Goal: Browse casually: Explore the website without a specific task or goal

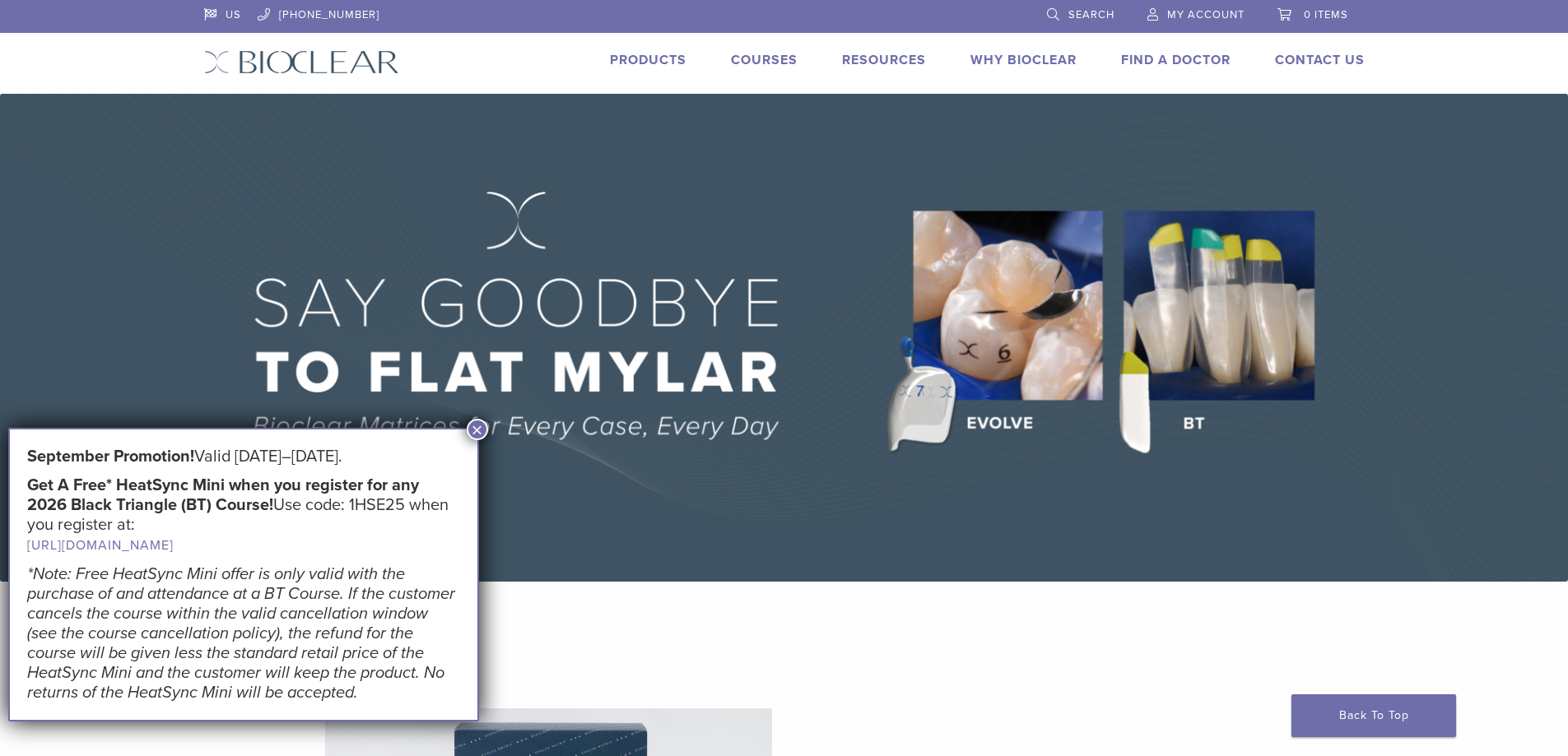
click at [472, 429] on button "×" at bounding box center [477, 429] width 22 height 22
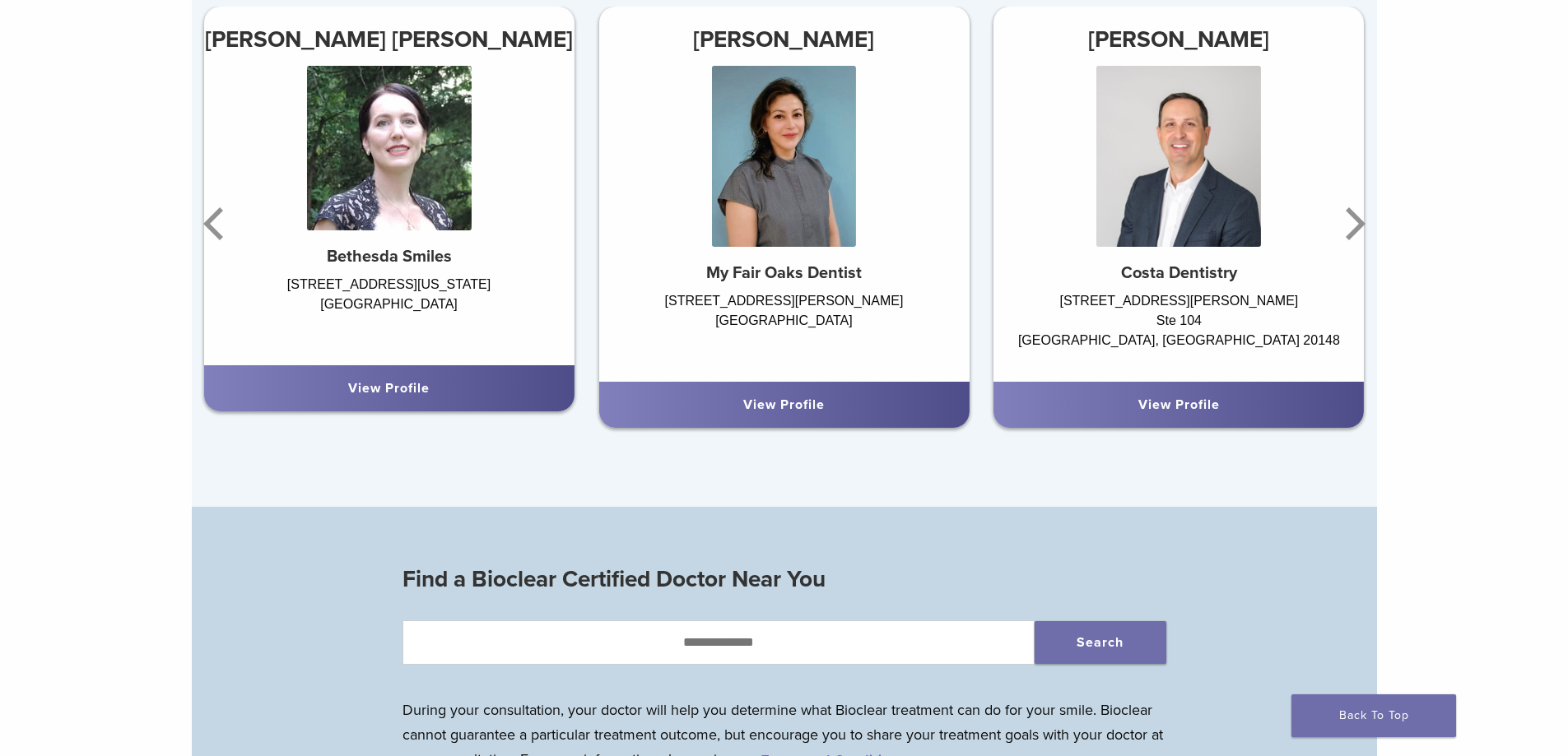
scroll to position [1152, 0]
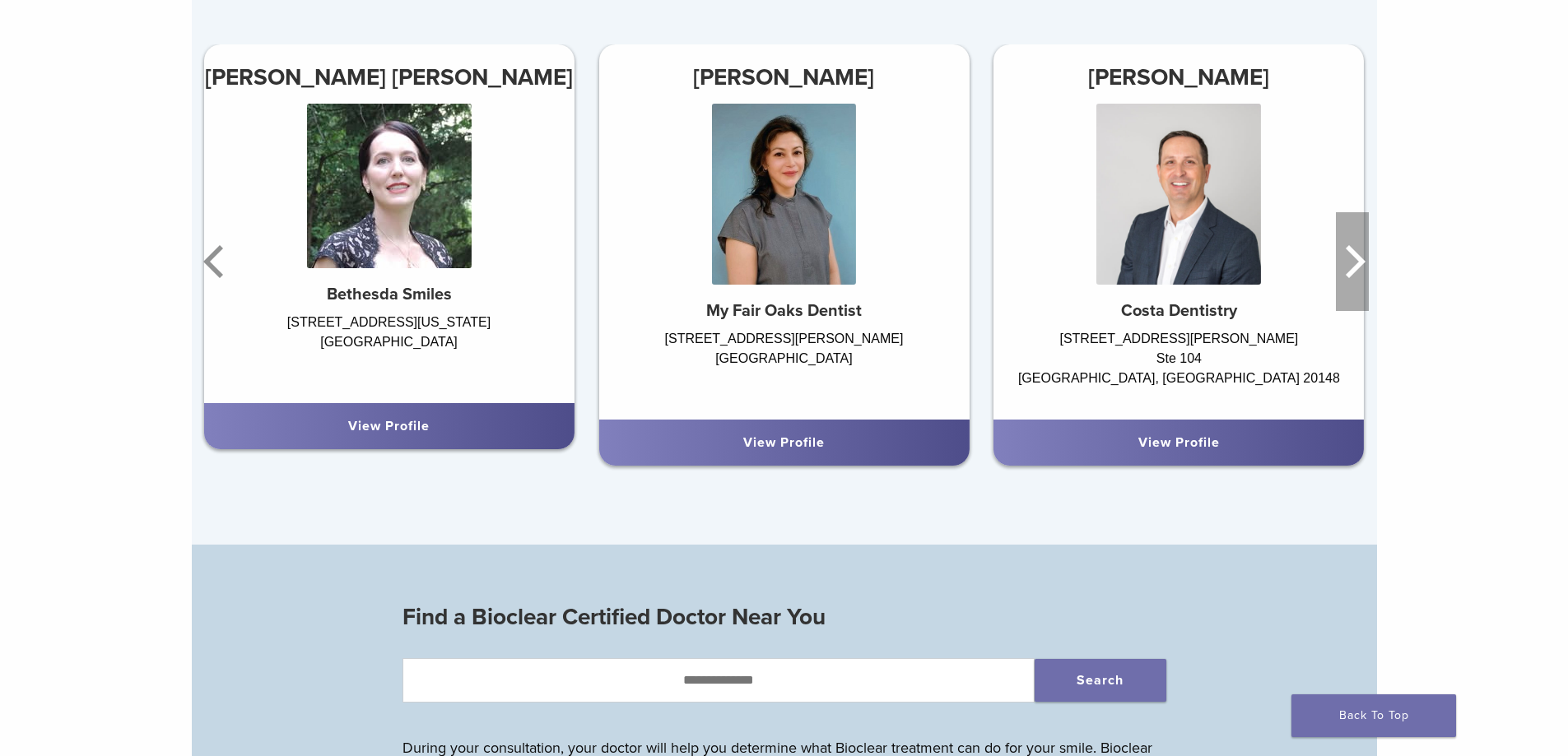
click at [1351, 261] on icon "Next" at bounding box center [1352, 262] width 33 height 99
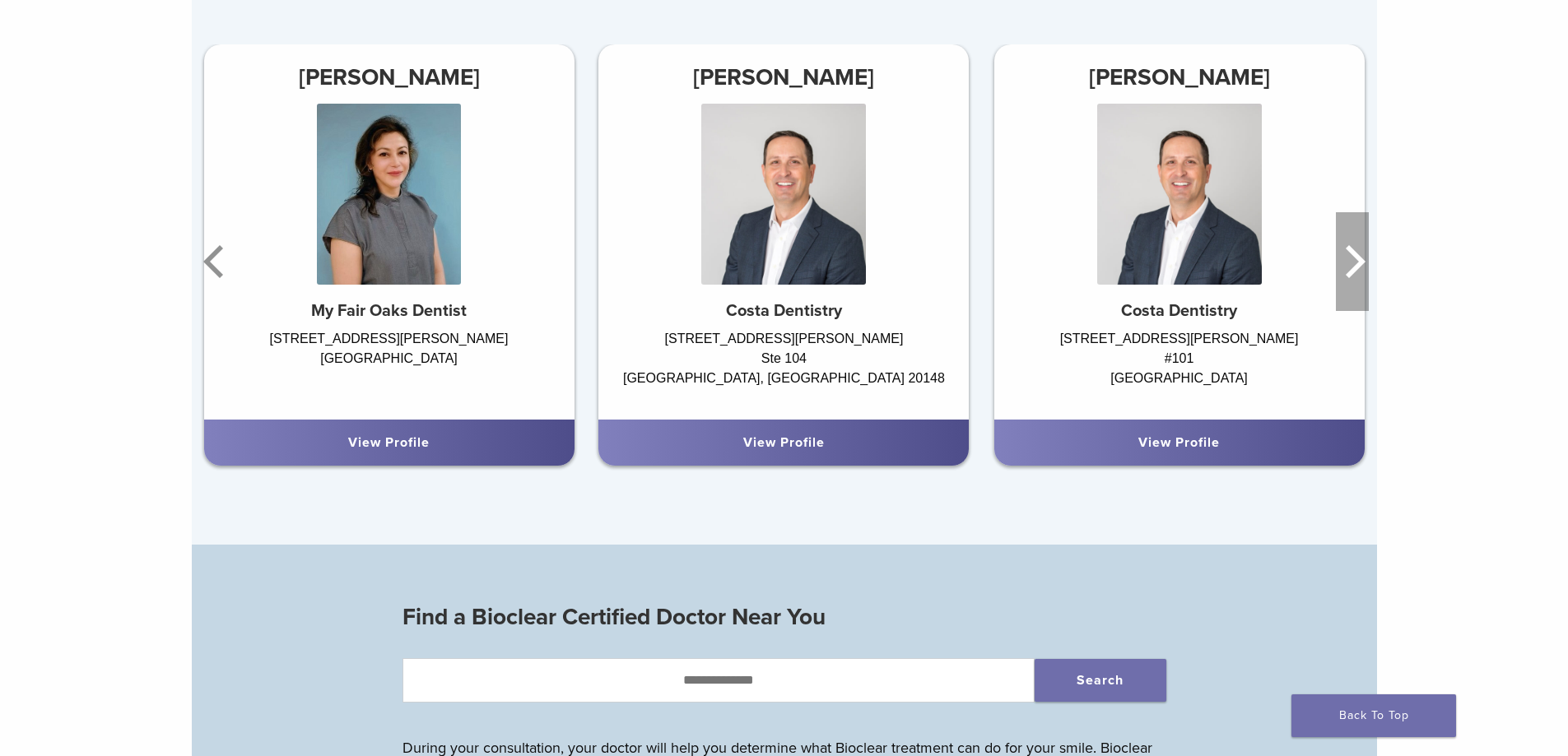
click at [1351, 261] on icon "Next" at bounding box center [1352, 262] width 33 height 99
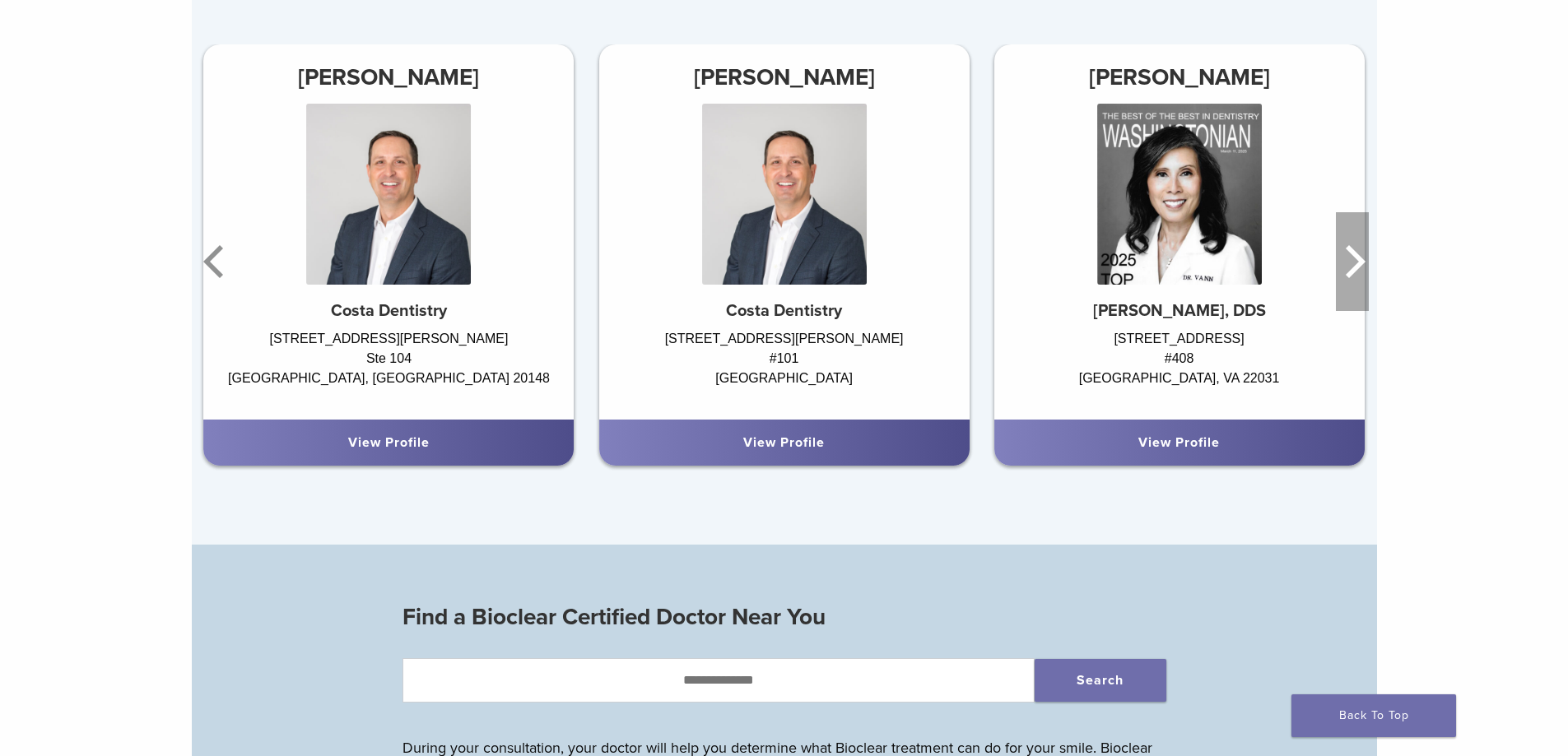
click at [1351, 261] on icon "Next" at bounding box center [1352, 262] width 33 height 99
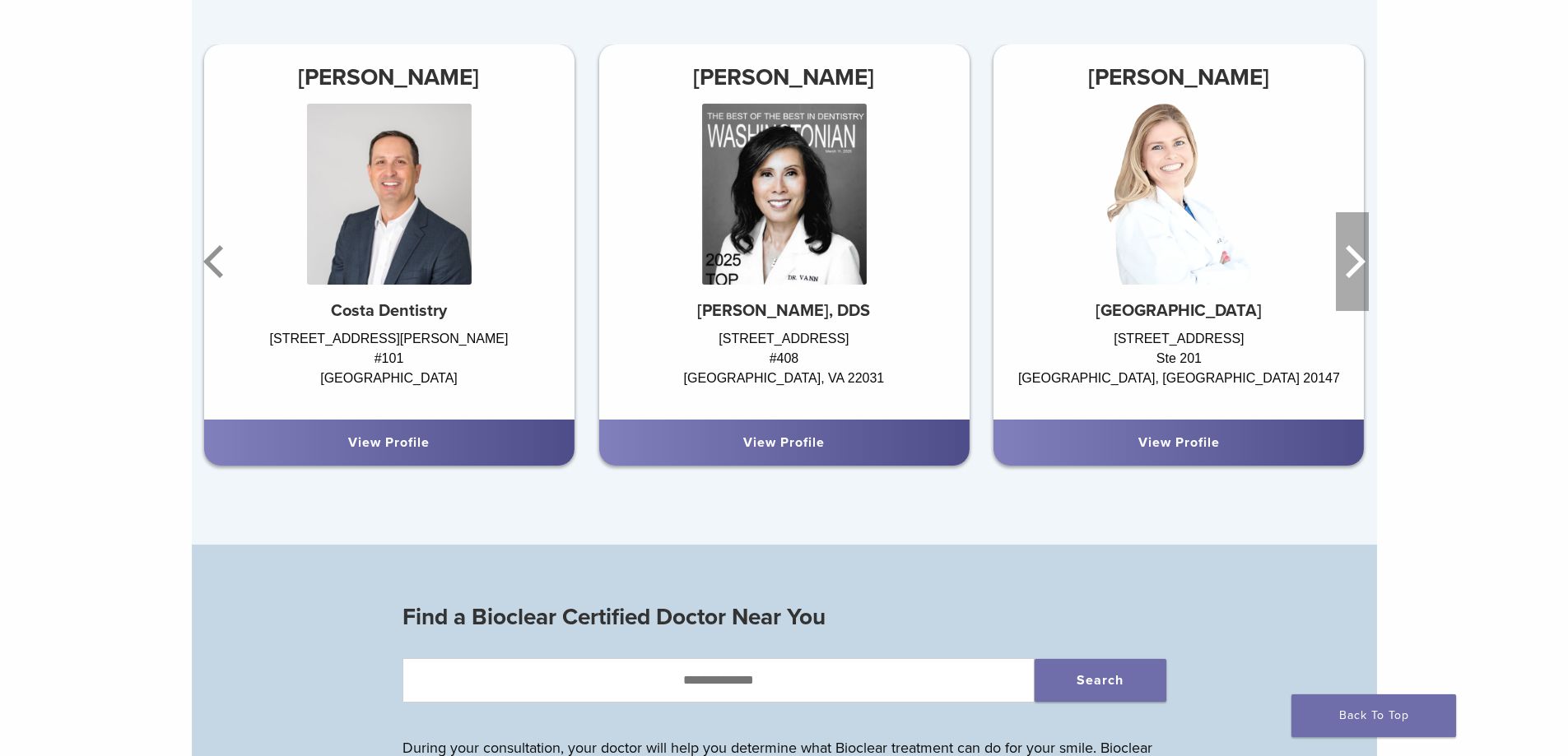
click at [1351, 261] on icon "Next" at bounding box center [1352, 262] width 33 height 99
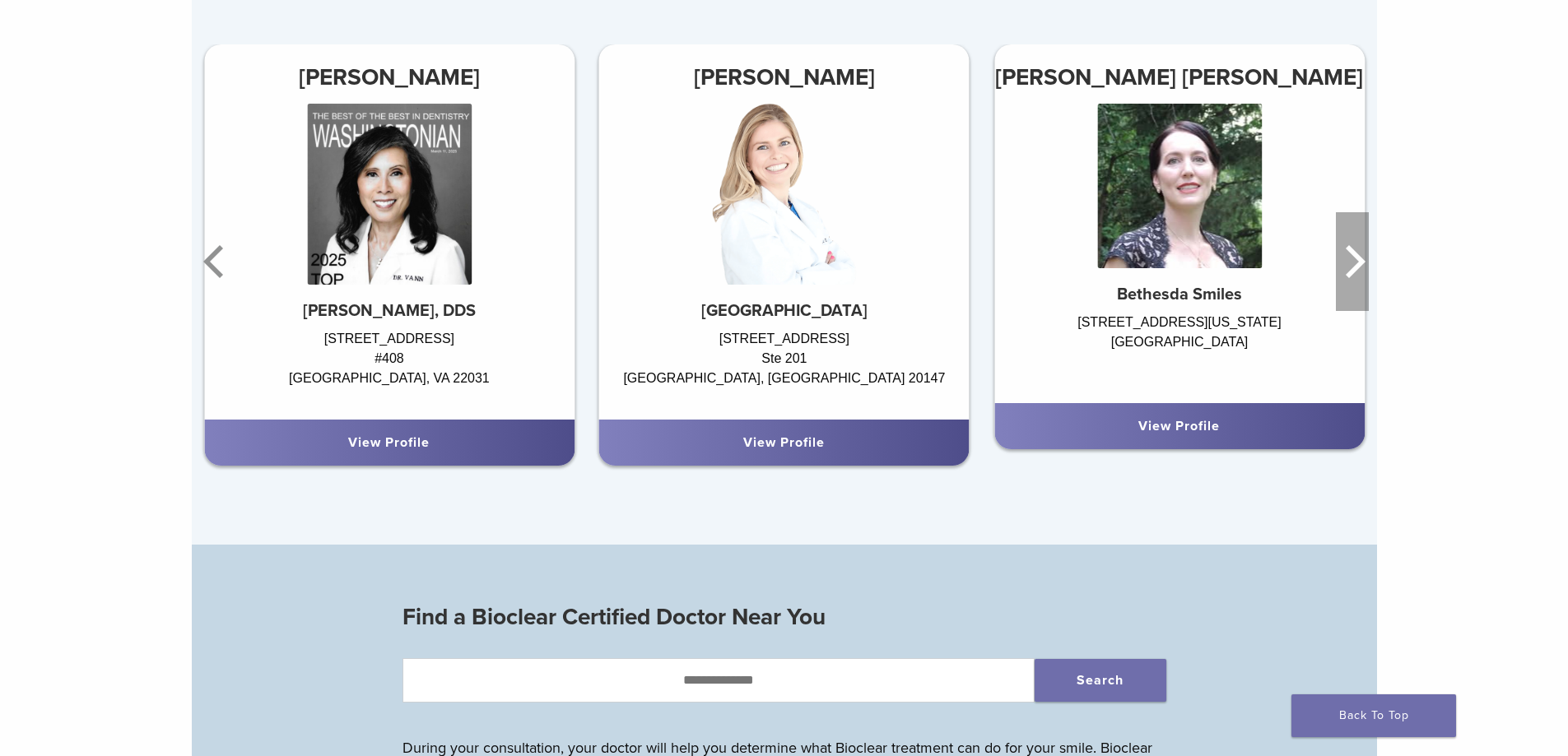
click at [1351, 261] on icon "Next" at bounding box center [1352, 262] width 33 height 99
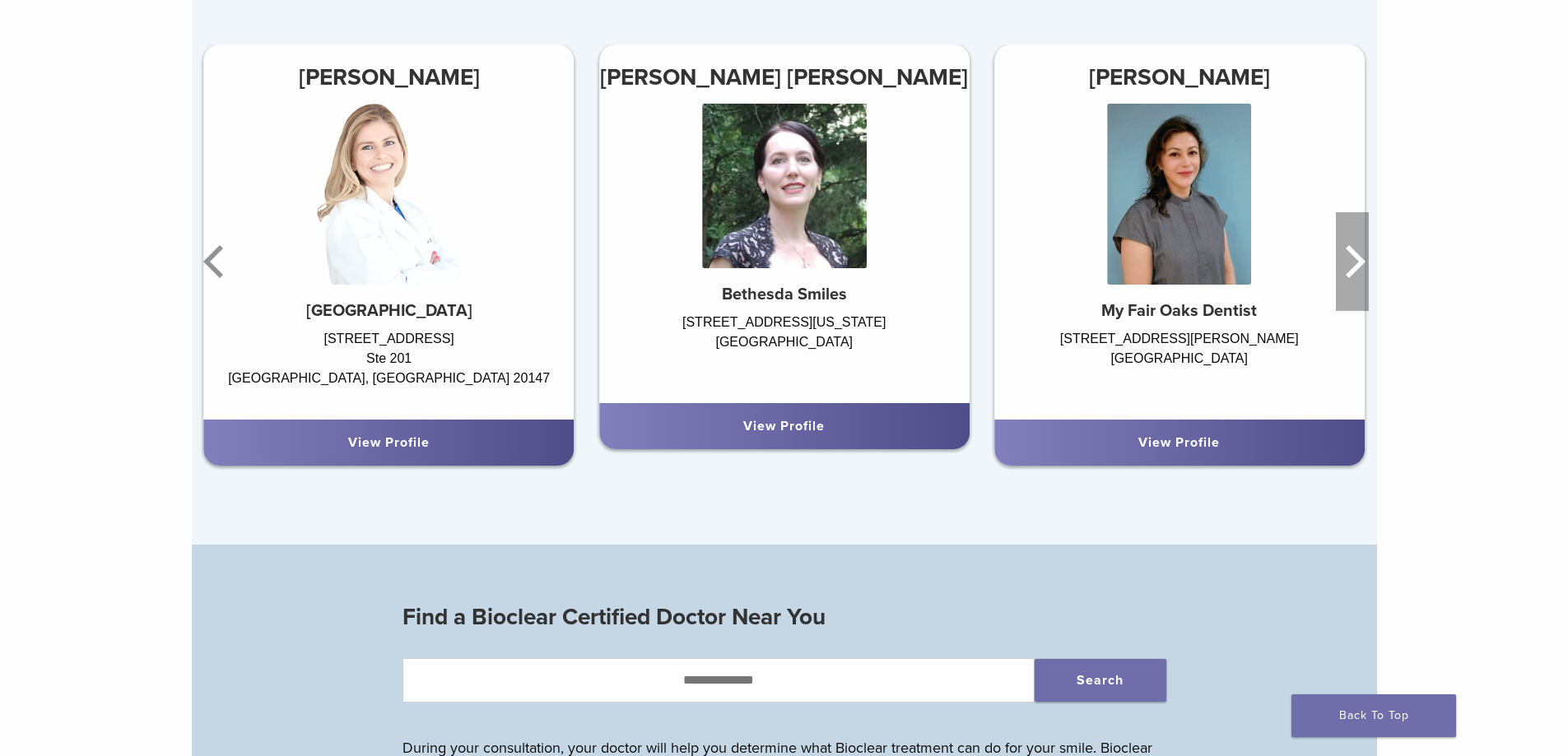
click at [1351, 261] on icon "Next" at bounding box center [1352, 262] width 33 height 99
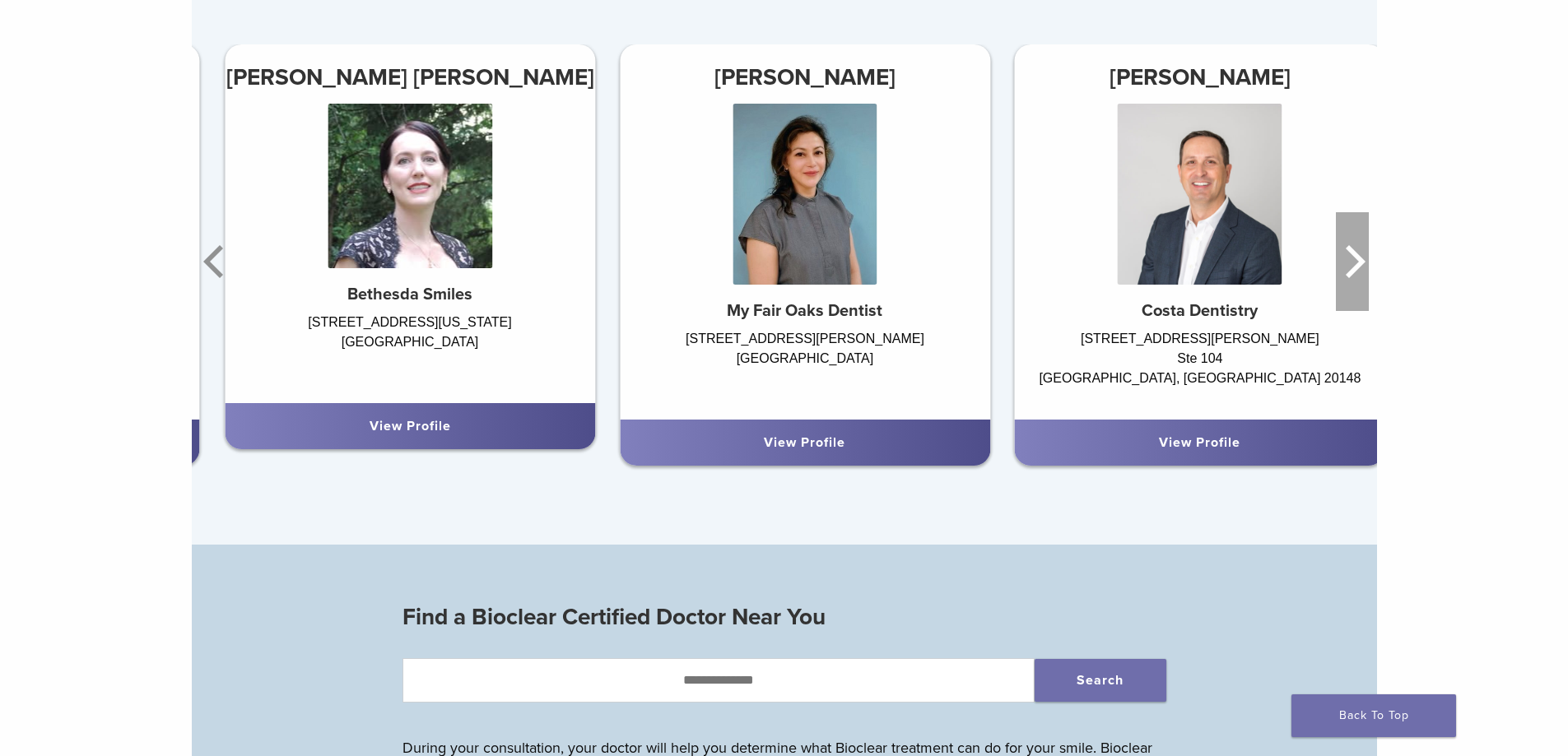
click at [1351, 261] on icon "Next" at bounding box center [1352, 262] width 33 height 99
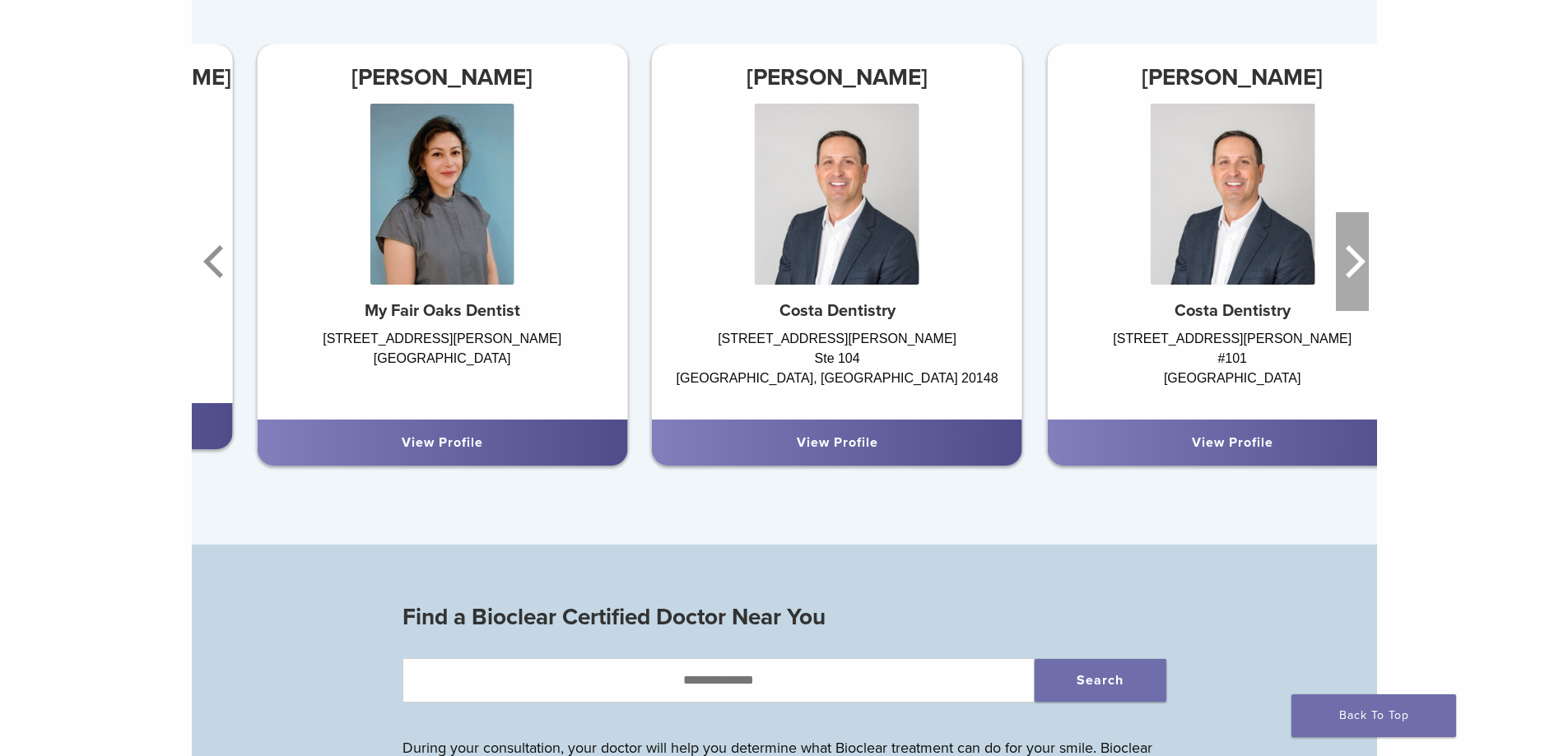
click at [1351, 261] on icon "Next" at bounding box center [1352, 262] width 33 height 99
